Goal: Information Seeking & Learning: Learn about a topic

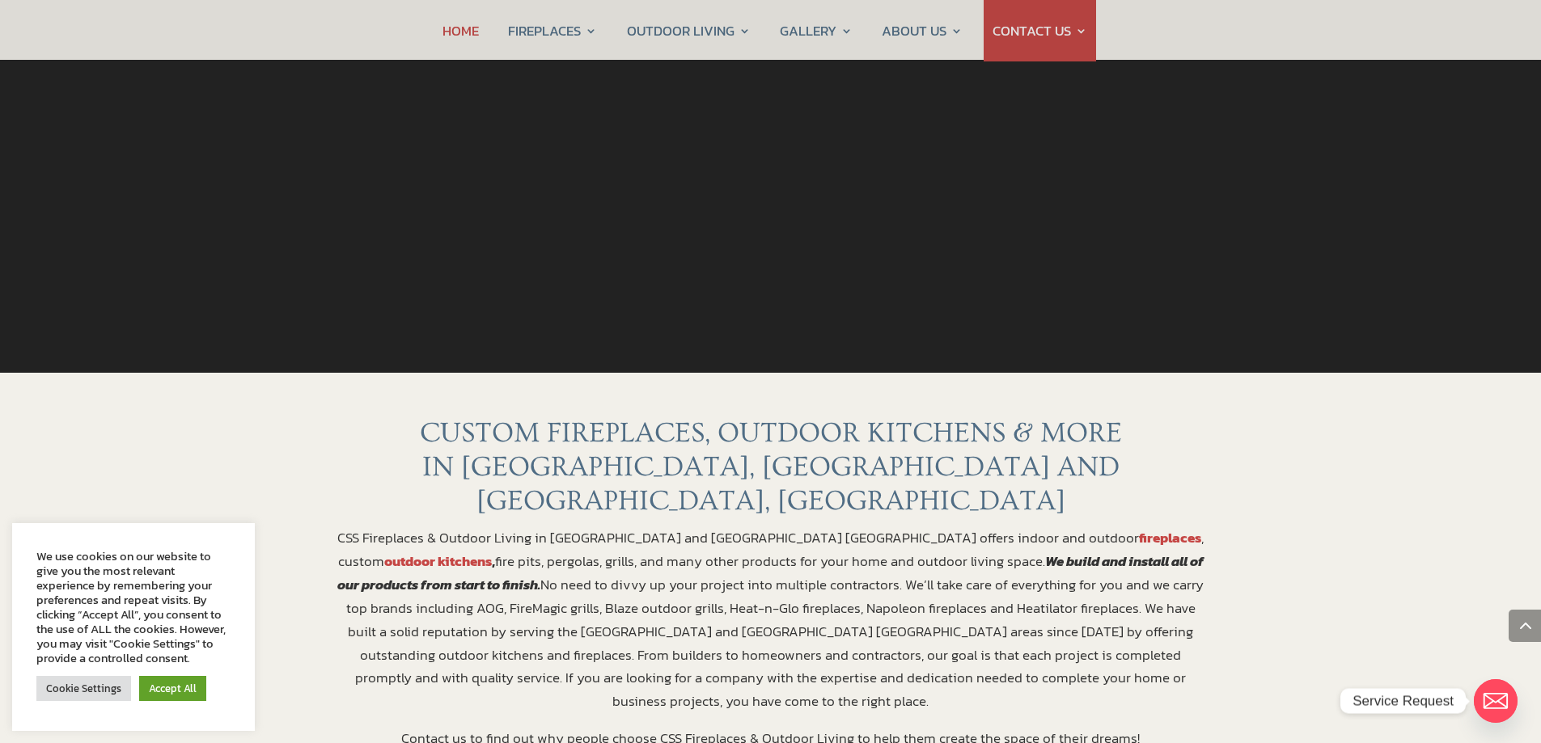
scroll to position [116, 0]
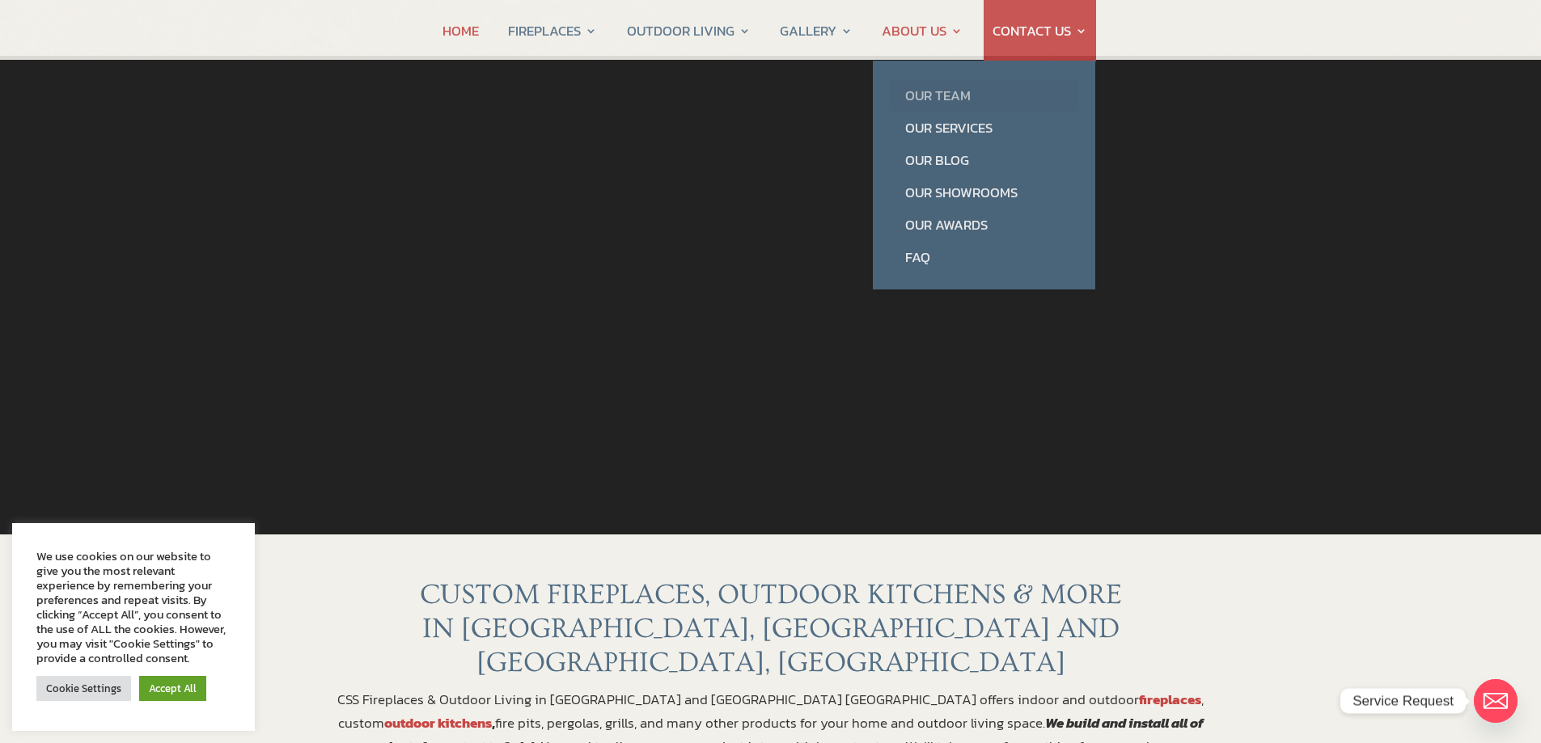
click at [921, 100] on link "Our Team" at bounding box center [984, 95] width 190 height 32
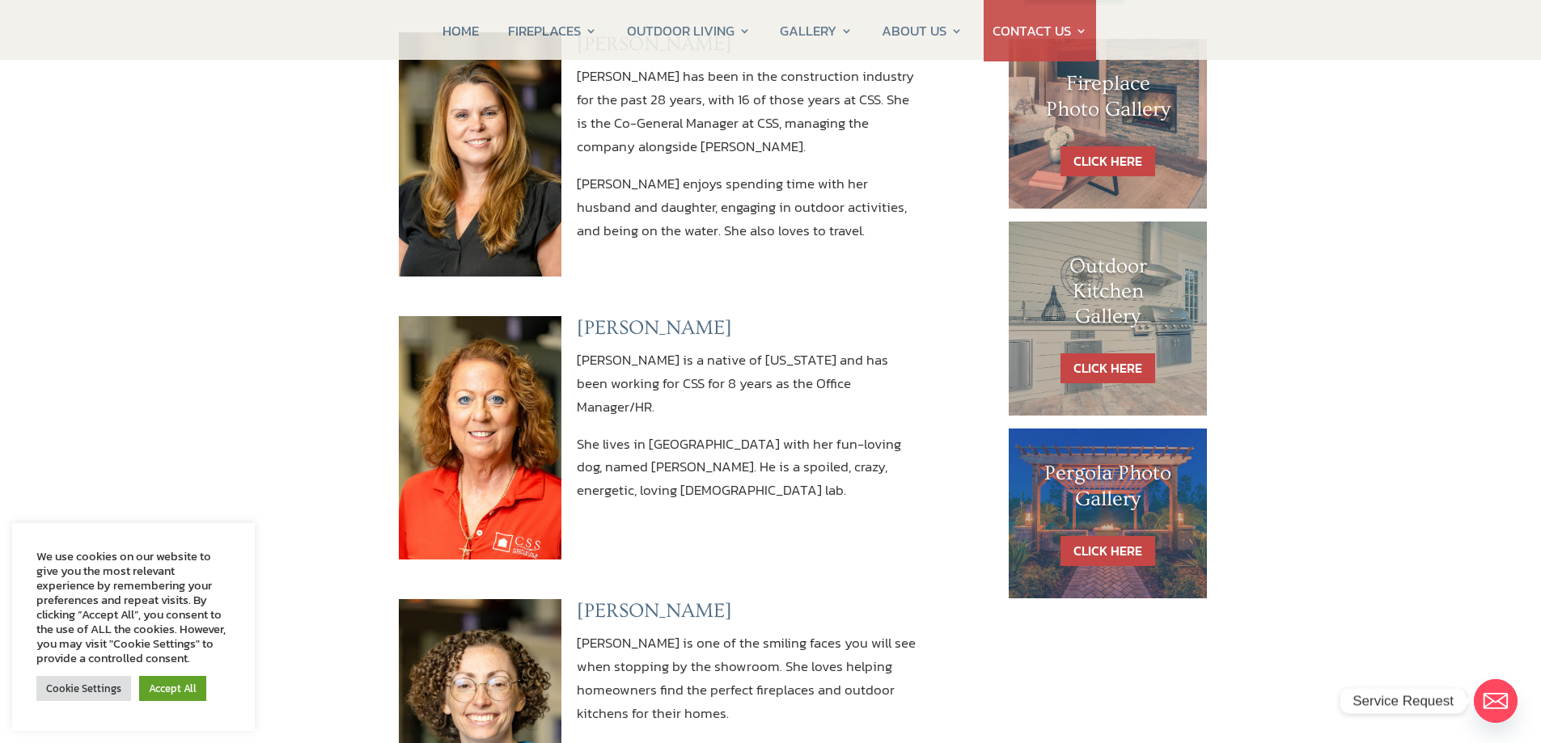
scroll to position [243, 0]
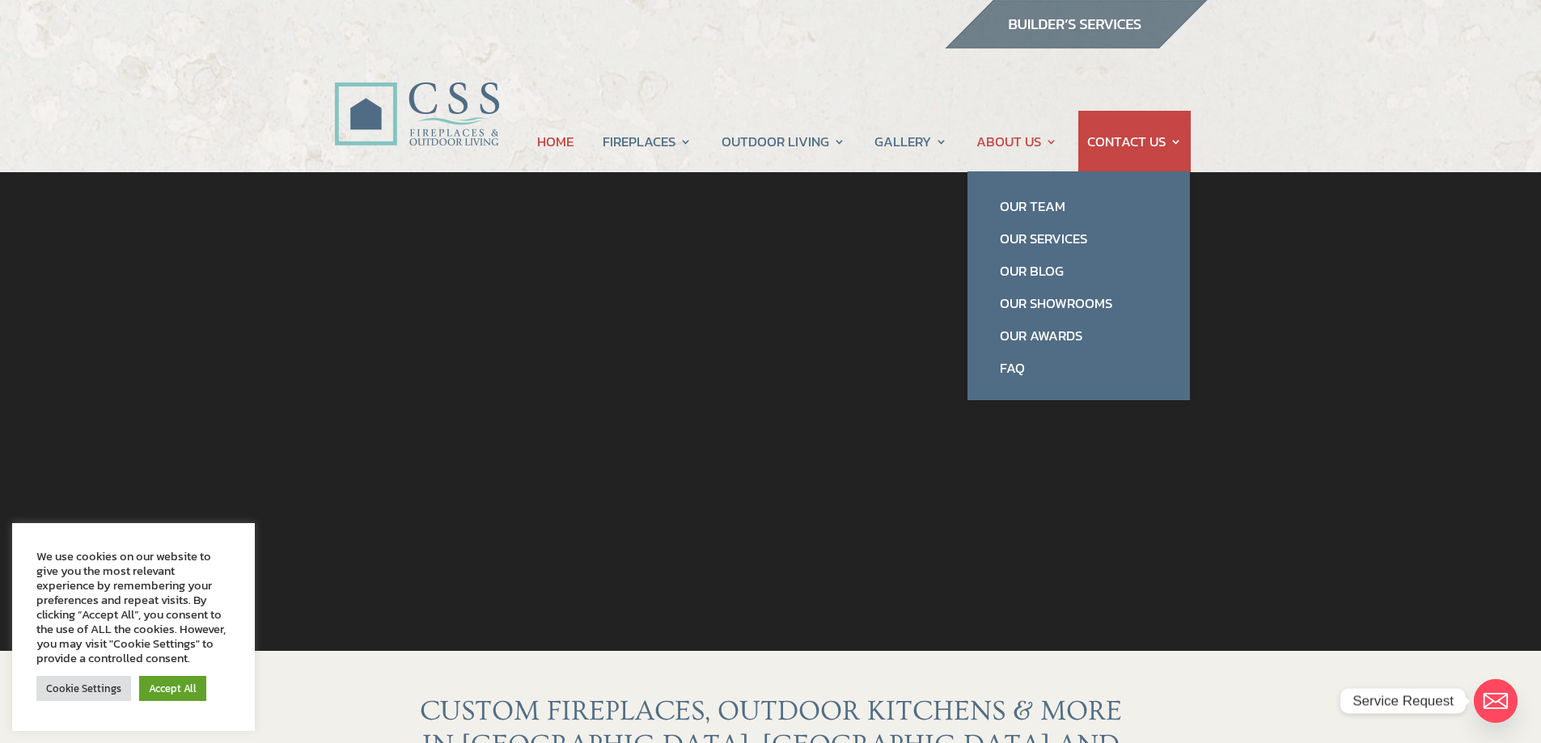
click at [989, 142] on link "ABOUT US" at bounding box center [1016, 141] width 81 height 61
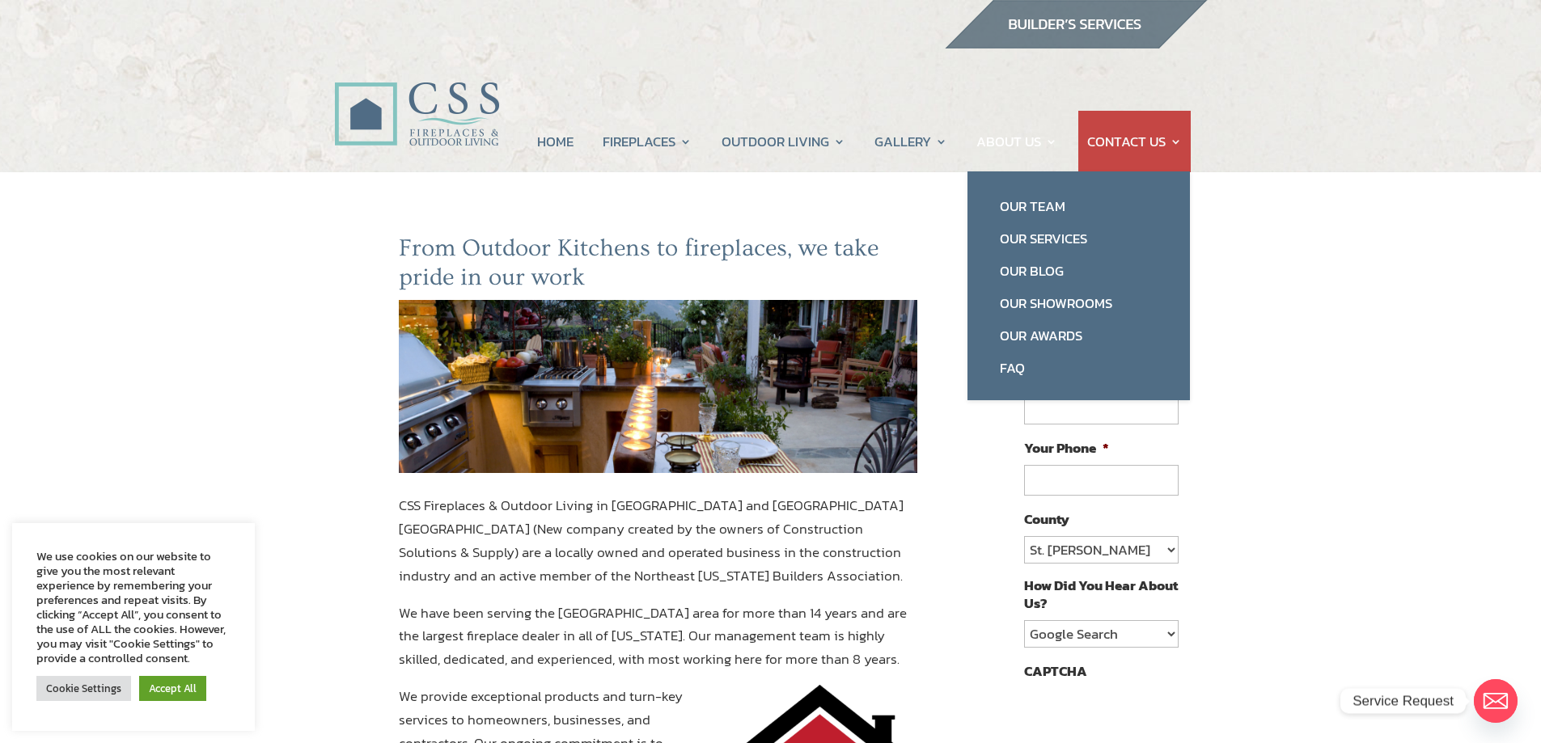
click at [1048, 140] on link "ABOUT US" at bounding box center [1016, 141] width 81 height 61
click at [1046, 201] on link "Our Team" at bounding box center [1079, 206] width 190 height 32
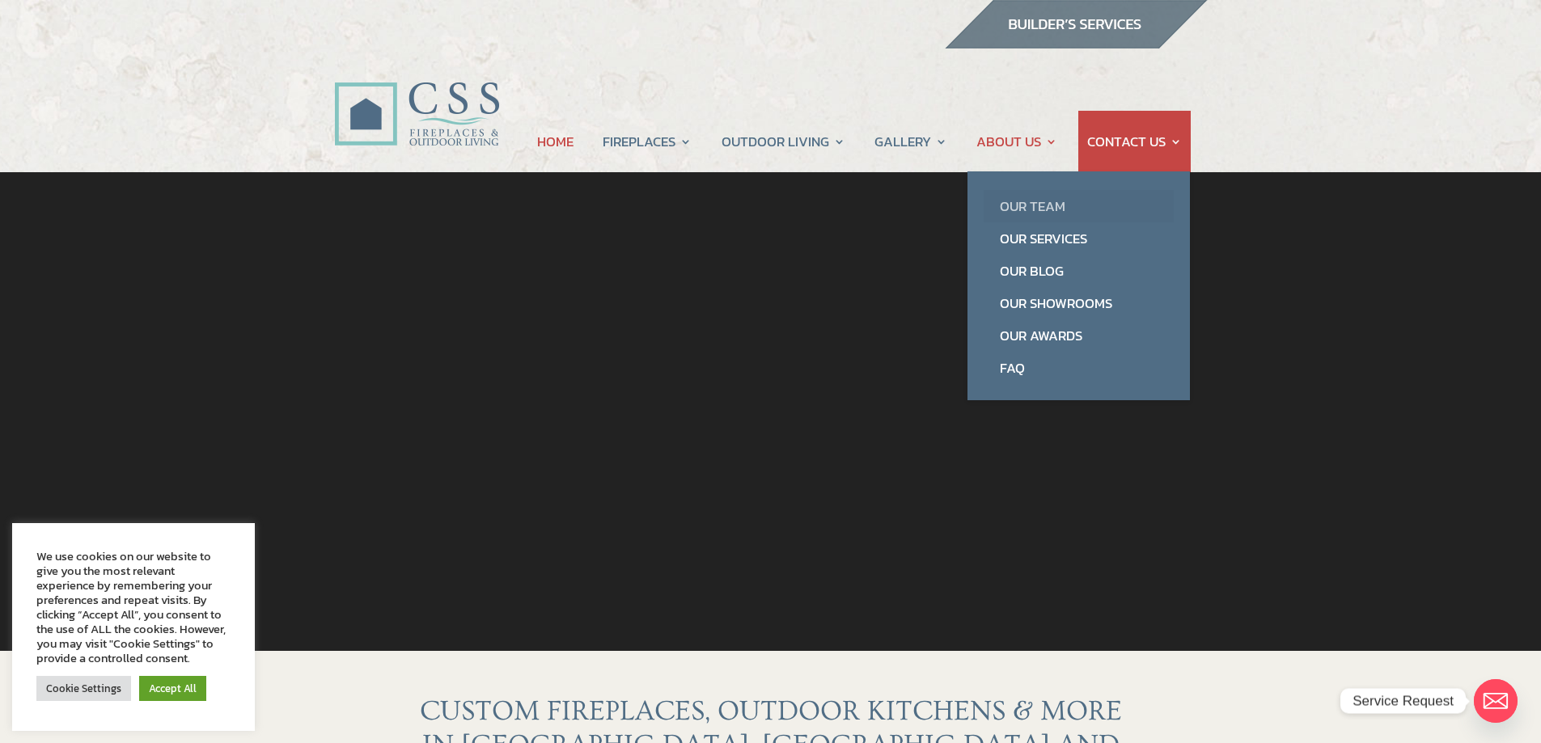
click at [1030, 204] on link "Our Team" at bounding box center [1079, 206] width 190 height 32
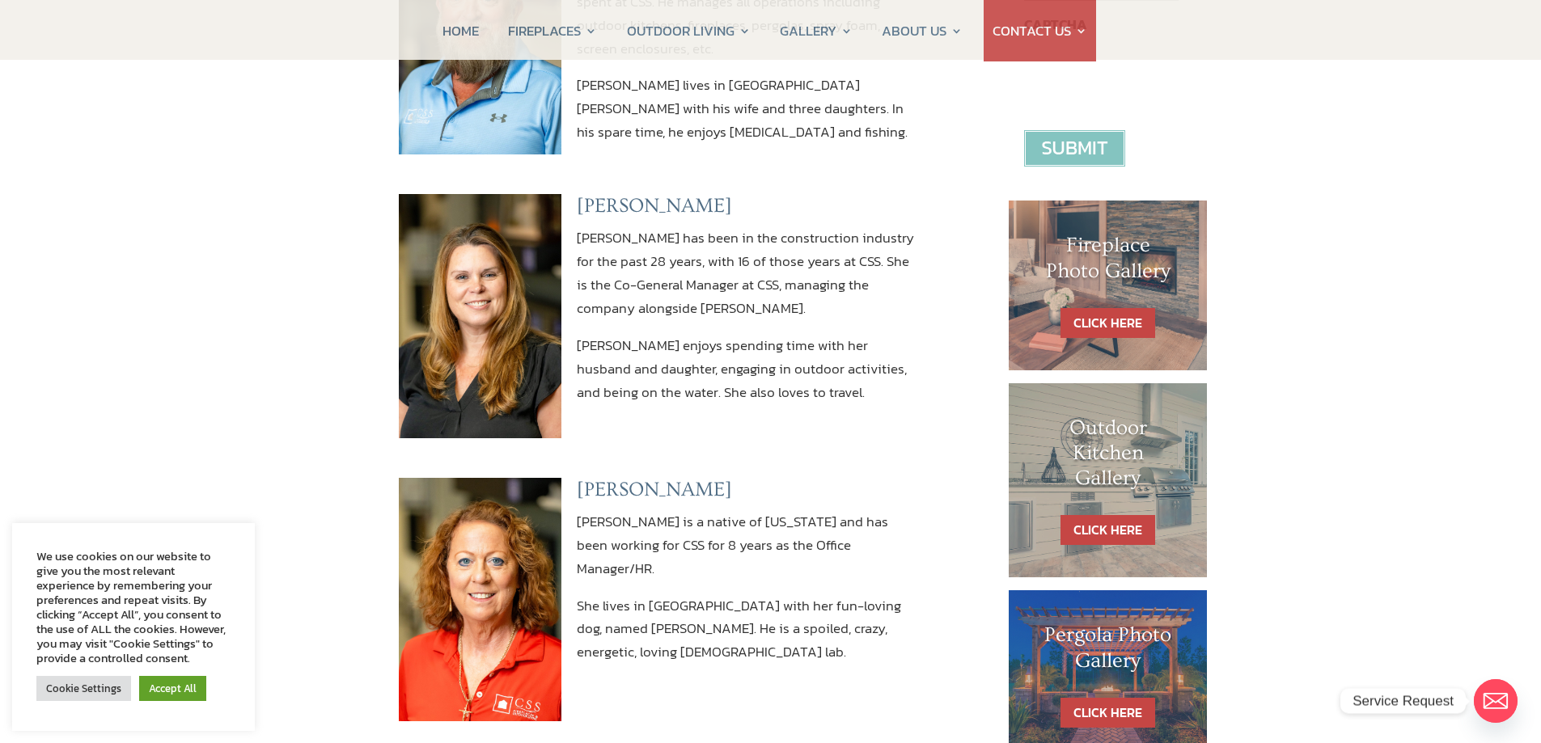
scroll to position [890, 0]
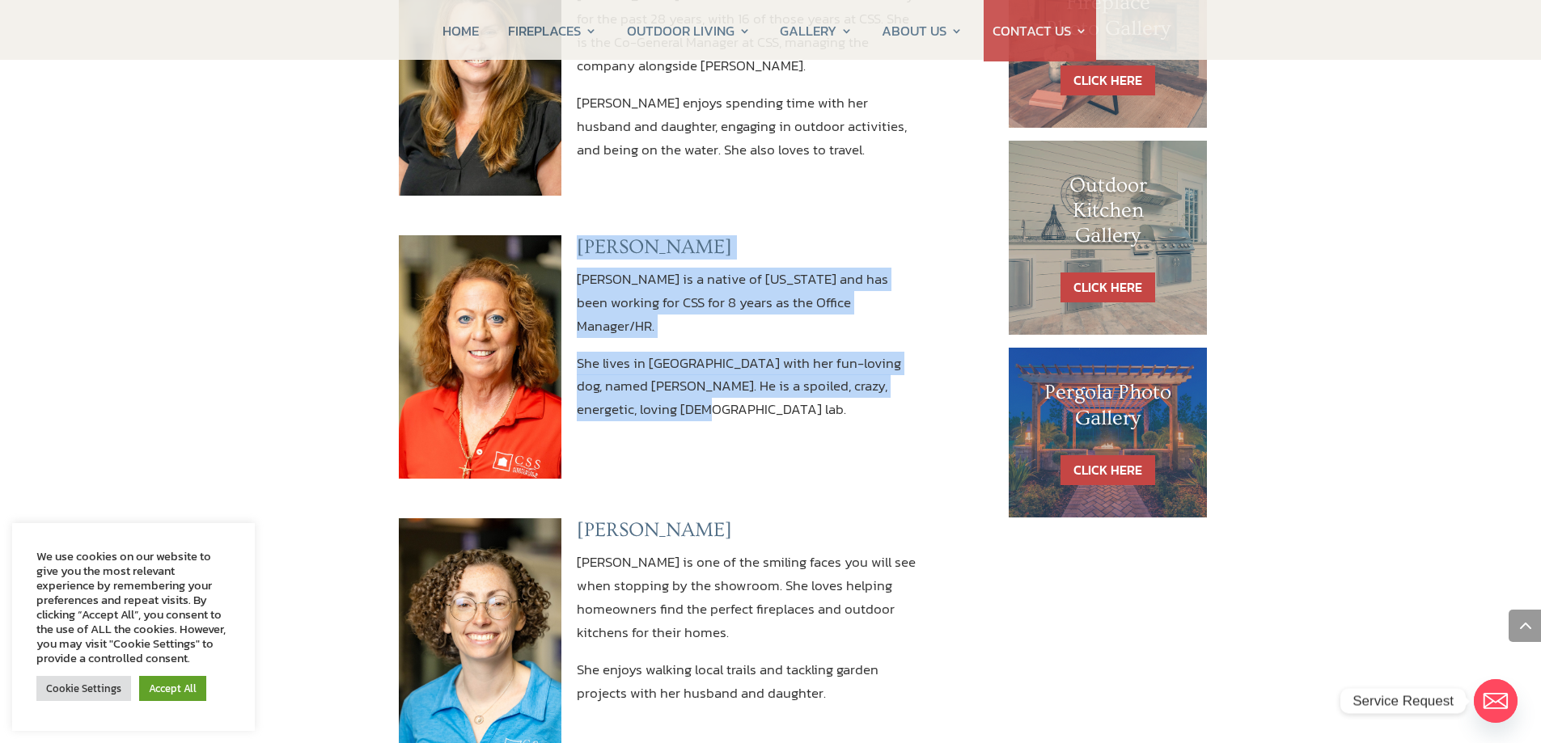
drag, startPoint x: 561, startPoint y: 244, endPoint x: 886, endPoint y: 388, distance: 354.9
click at [886, 388] on div "Christeena Wilson Christeena is a native of Florida and has been working for CS…" at bounding box center [658, 356] width 519 height 284
copy div "Christeena Wilson Christeena is a native of Florida and has been working for CS…"
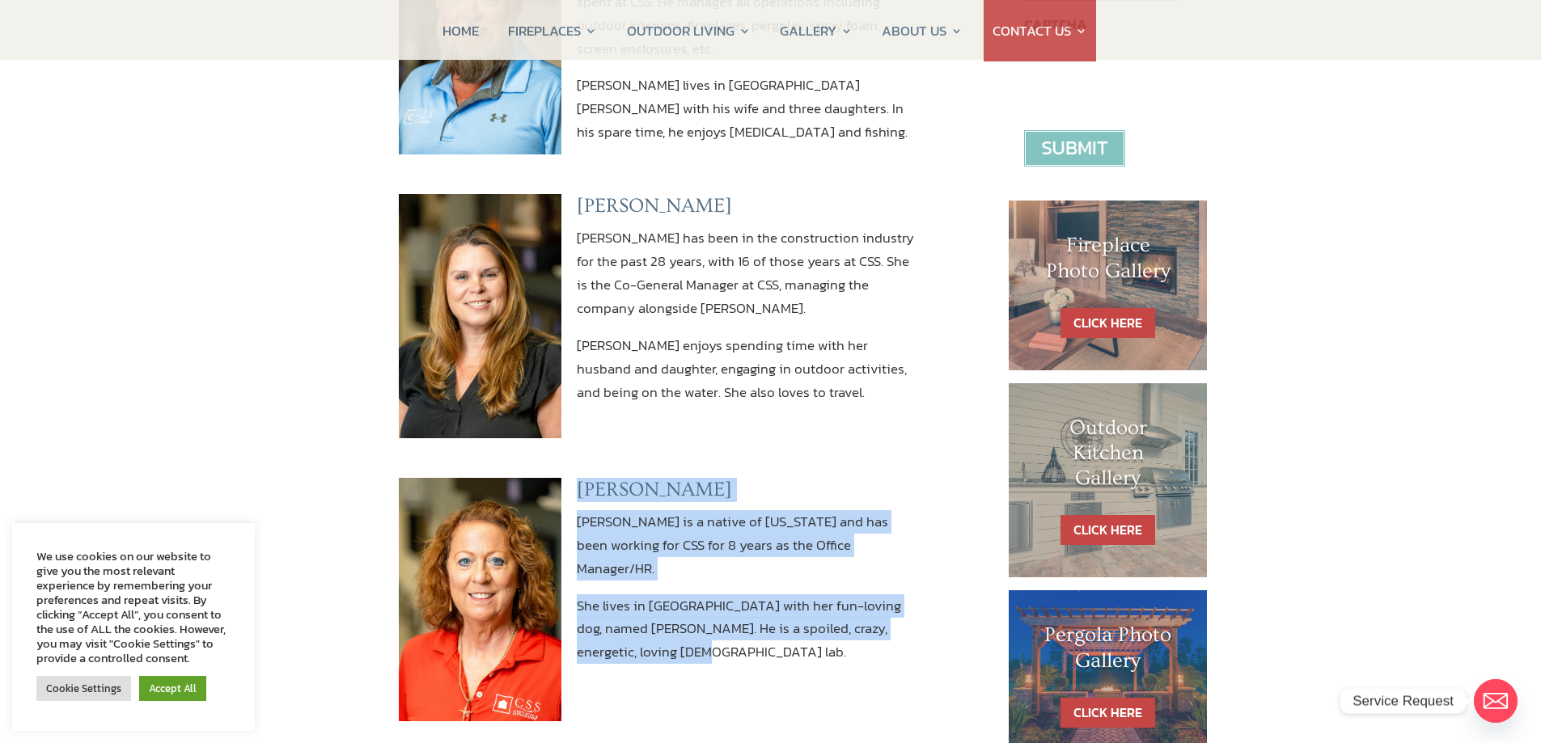
scroll to position [162, 0]
